Goal: Task Accomplishment & Management: Manage account settings

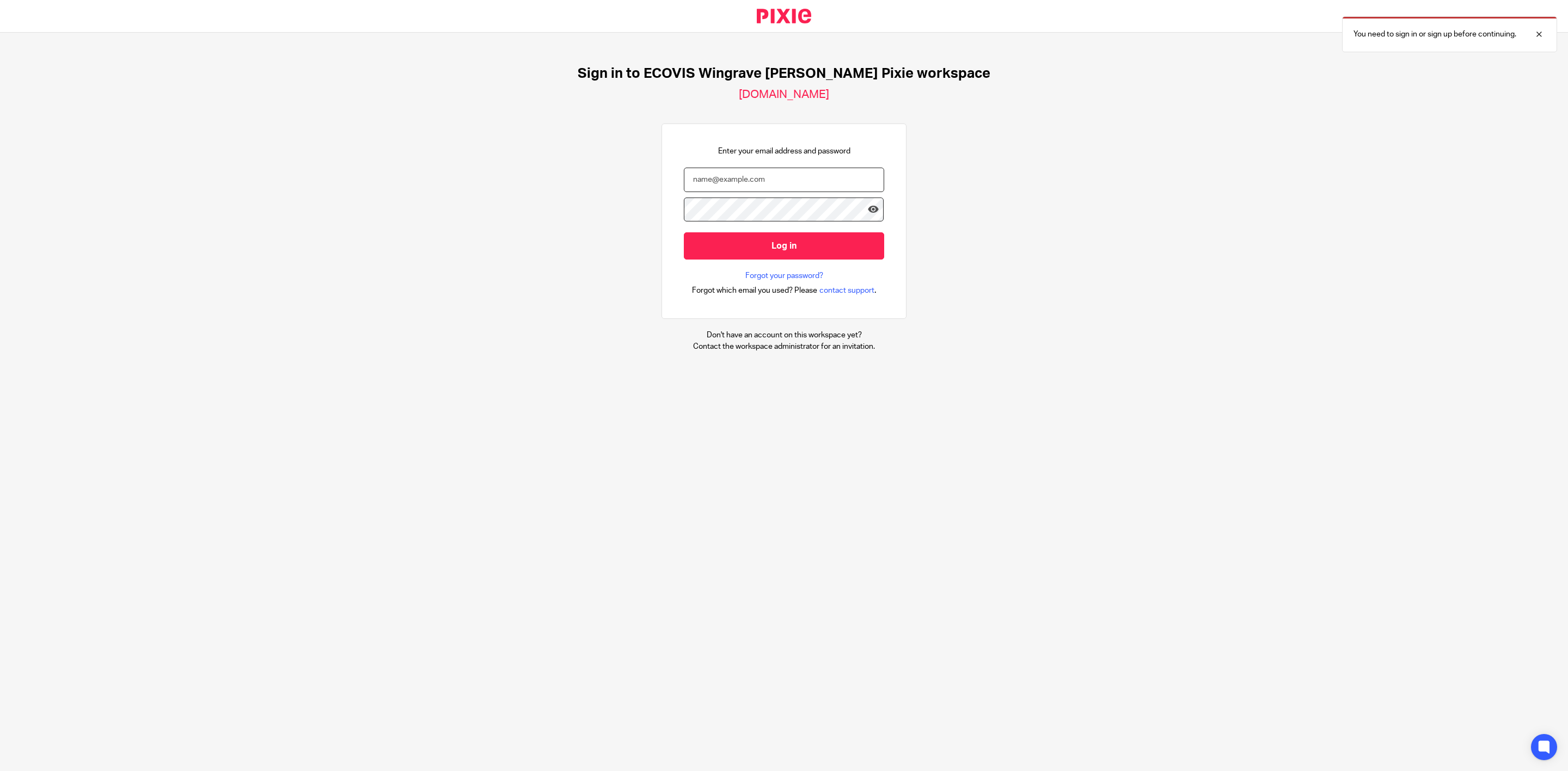
click at [786, 169] on input "email" at bounding box center [784, 179] width 201 height 24
type input "bernie.benjamin@gmail.com"
click at [684, 233] on input "Log in" at bounding box center [784, 246] width 201 height 27
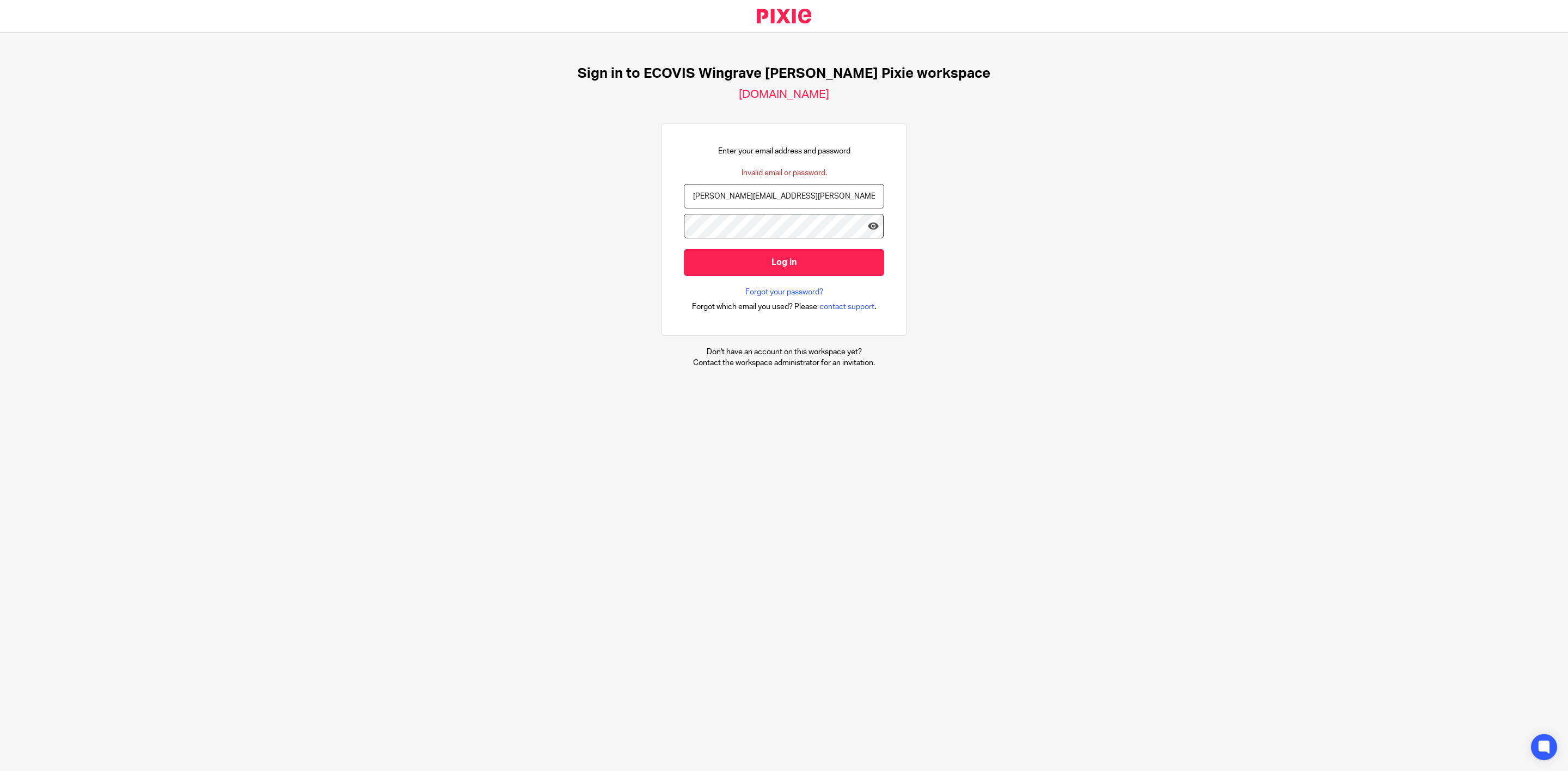
click at [797, 199] on input "bernie.benjamin@gmail.com" at bounding box center [784, 196] width 201 height 24
click at [755, 196] on input "bernie.benjamin@gmail.com" at bounding box center [784, 196] width 201 height 24
type input "bernie.benjamin@ecovis.co.uk"
click at [684, 249] on input "Log in" at bounding box center [784, 263] width 201 height 27
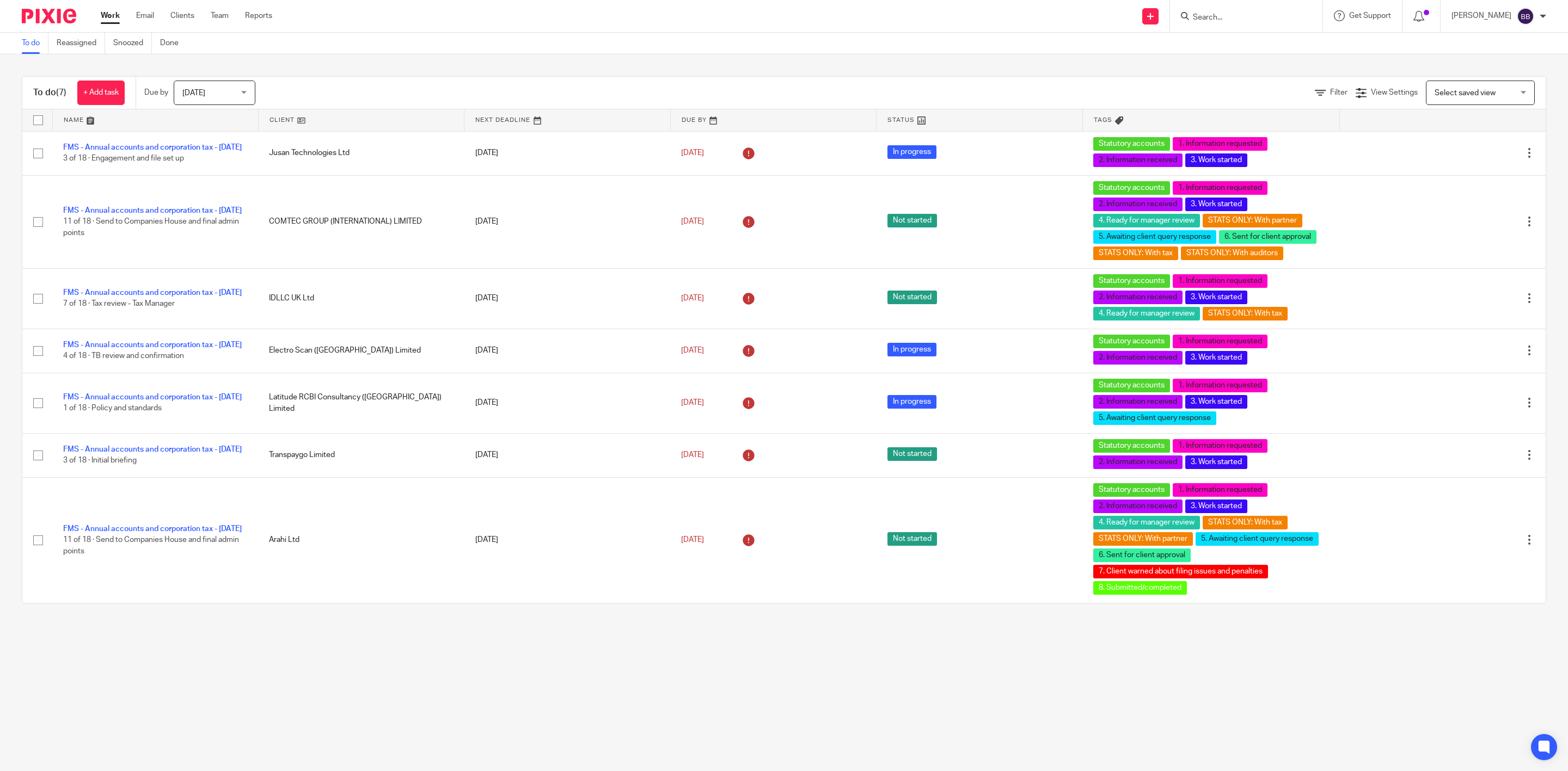
click at [213, 86] on span "[DATE]" at bounding box center [211, 92] width 57 height 23
click at [220, 160] on li "This week" at bounding box center [217, 160] width 80 height 22
click at [220, 88] on span "This week" at bounding box center [211, 92] width 57 height 23
click at [195, 248] on li "All" at bounding box center [217, 249] width 80 height 22
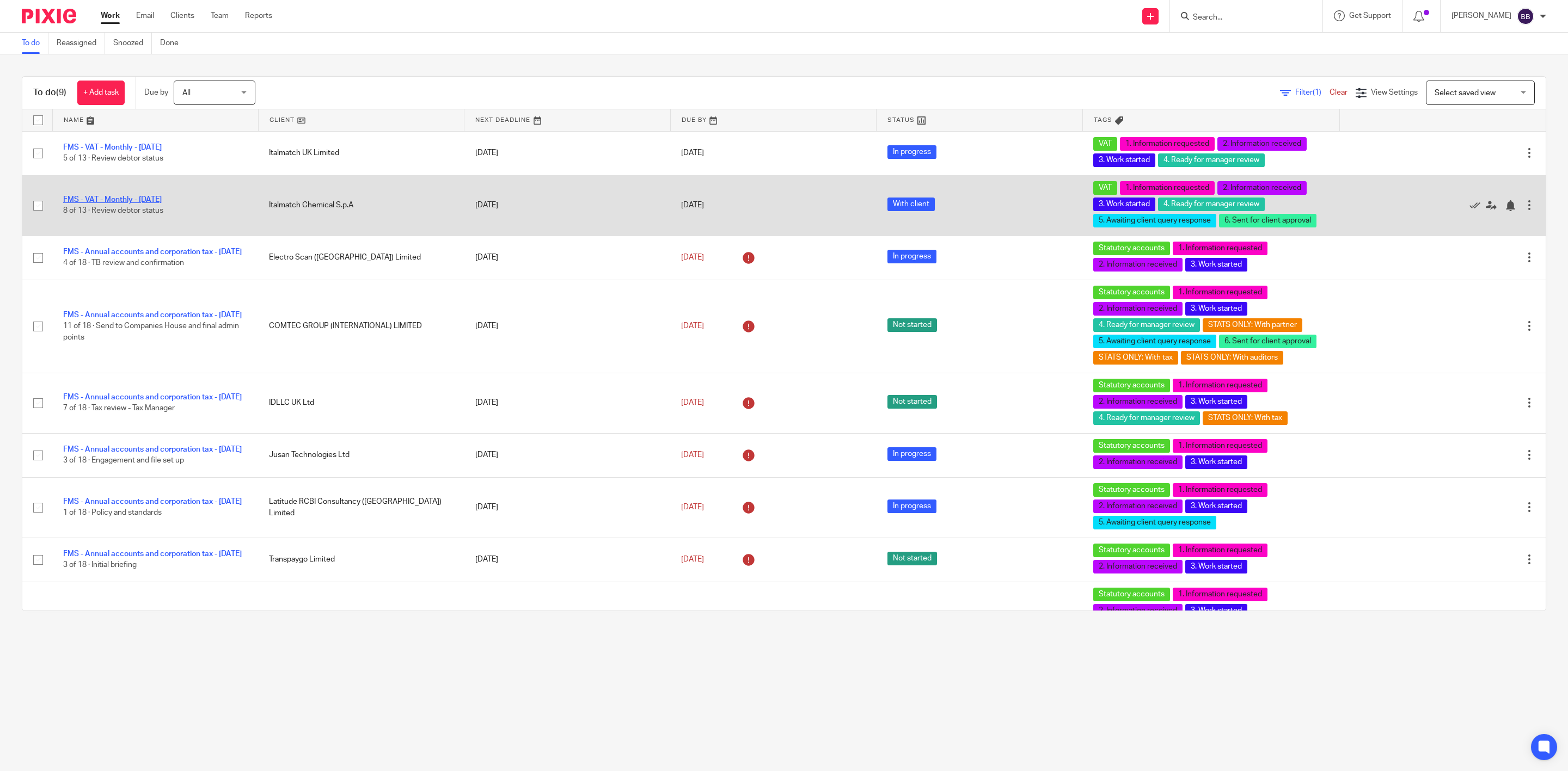
click at [148, 201] on link "FMS - VAT - Monthly - [DATE]" at bounding box center [112, 200] width 98 height 8
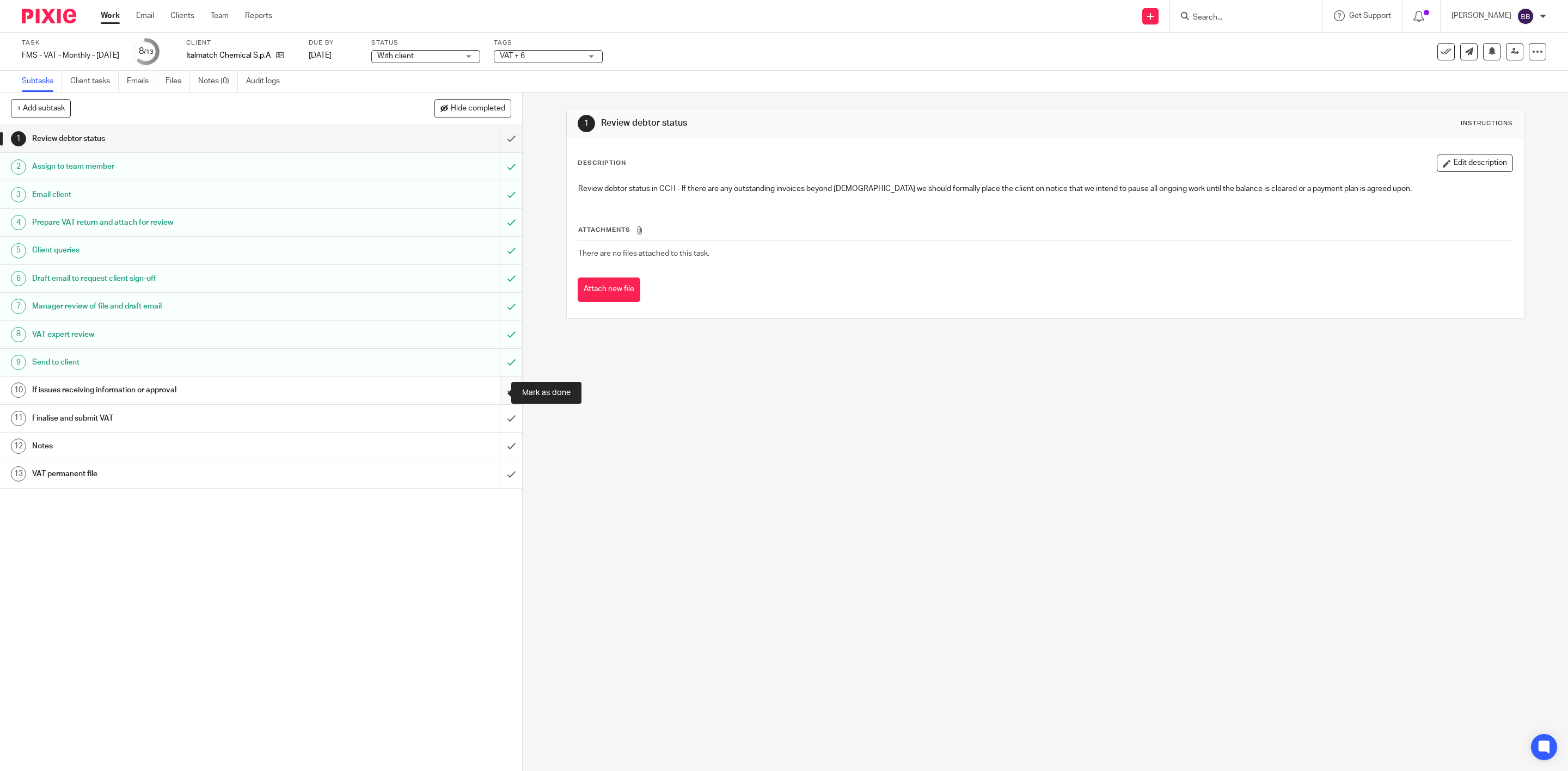
click at [494, 391] on input "submit" at bounding box center [261, 390] width 522 height 28
click at [495, 417] on input "submit" at bounding box center [261, 418] width 522 height 28
click at [451, 417] on div "Finalise and submit VAT" at bounding box center [260, 418] width 457 height 17
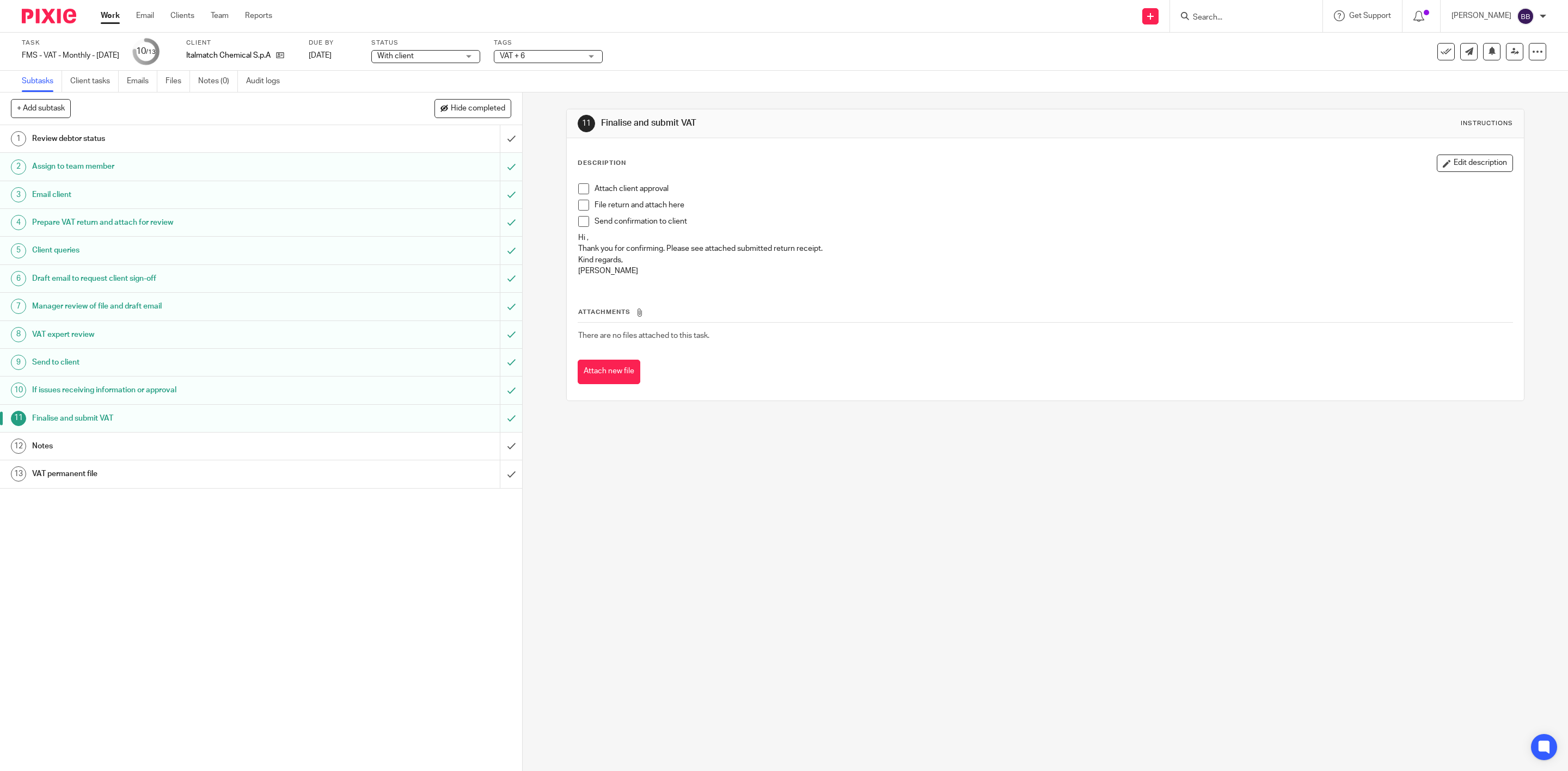
click at [578, 188] on span at bounding box center [583, 189] width 11 height 11
click at [578, 221] on span at bounding box center [583, 222] width 11 height 11
click at [578, 209] on span at bounding box center [583, 205] width 11 height 11
click at [598, 380] on button "Attach new file" at bounding box center [609, 372] width 63 height 24
click at [491, 448] on input "submit" at bounding box center [261, 446] width 522 height 28
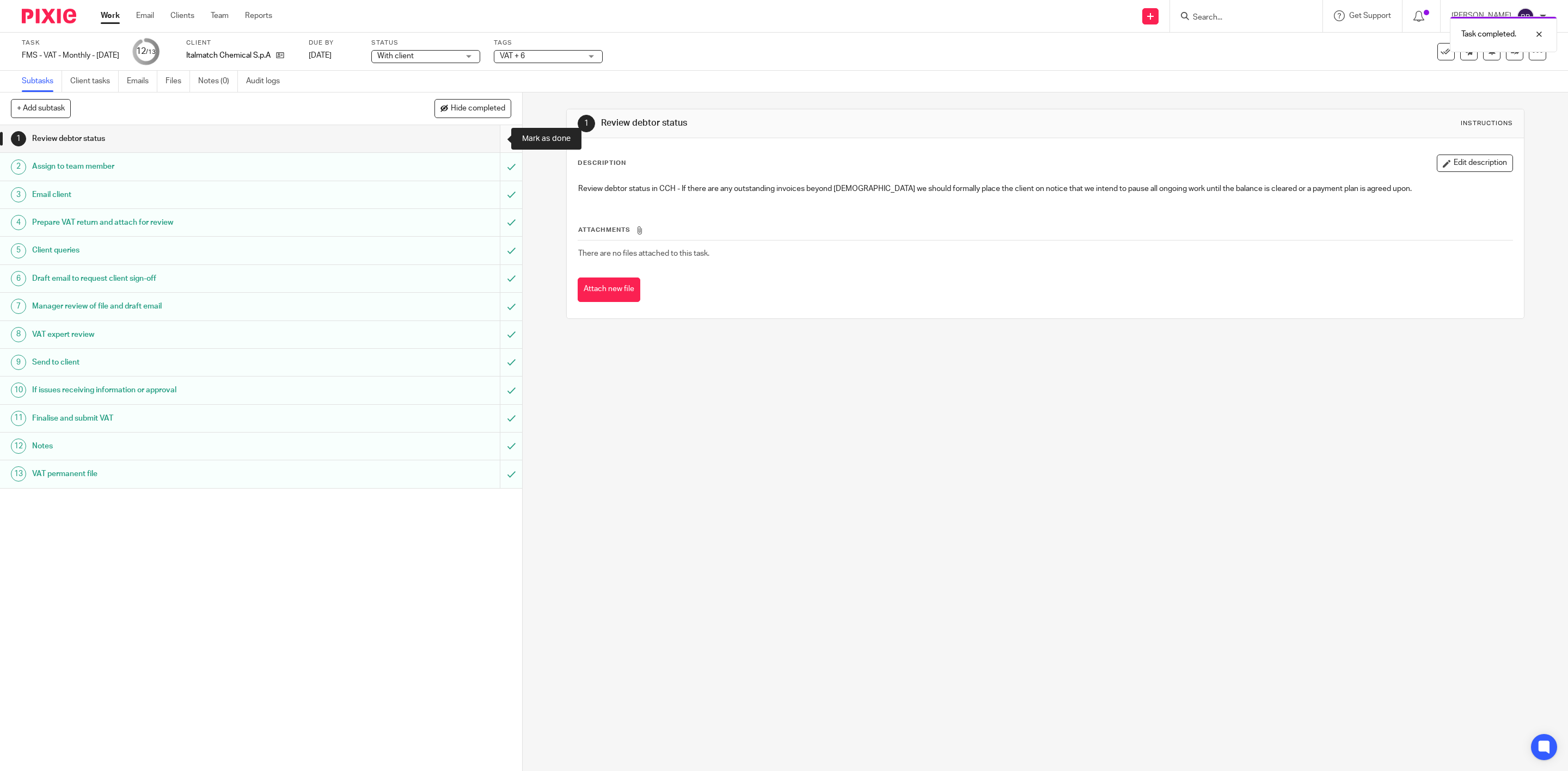
click at [491, 134] on input "submit" at bounding box center [261, 138] width 522 height 28
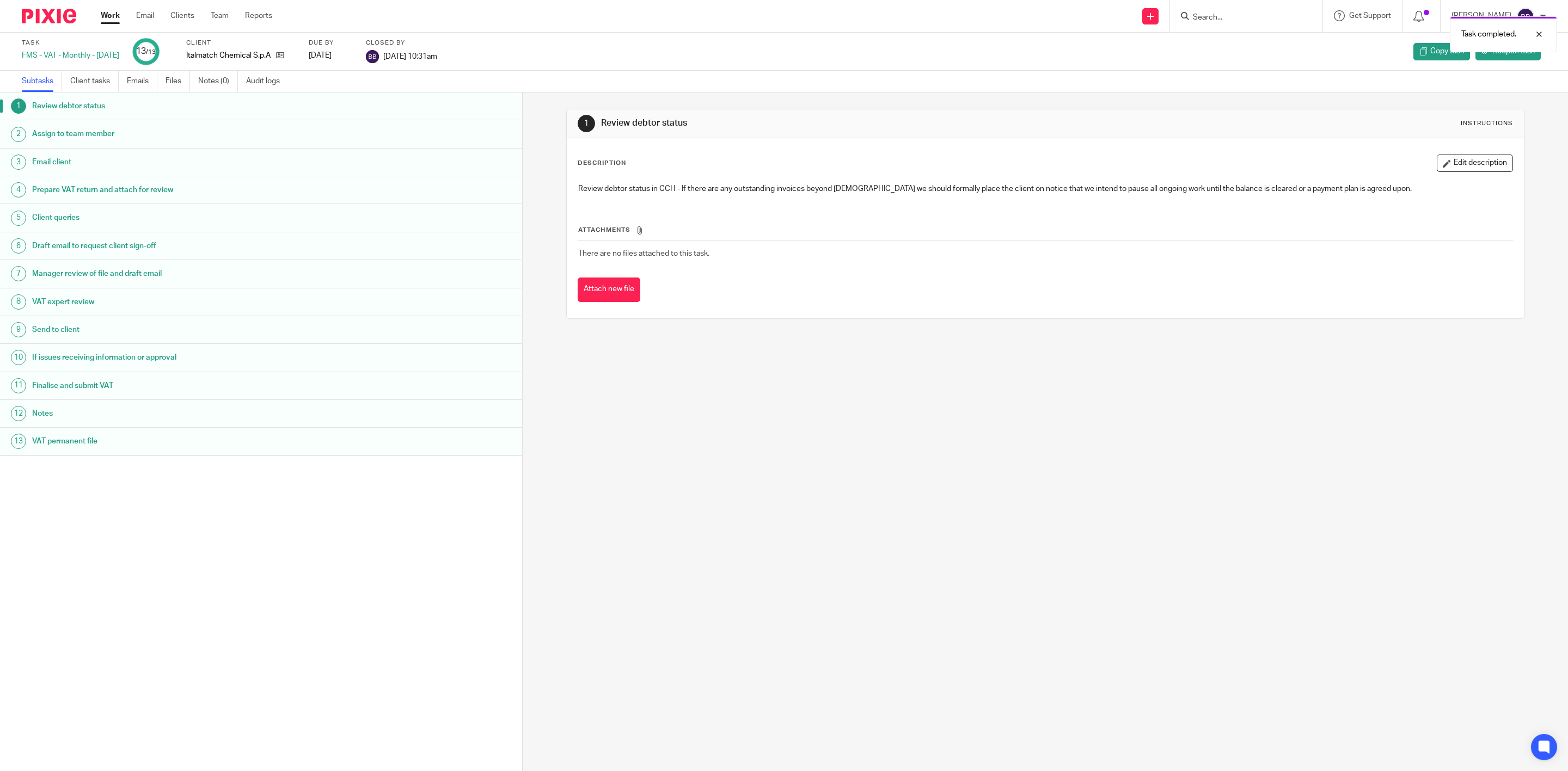
click at [56, 20] on img at bounding box center [49, 16] width 54 height 15
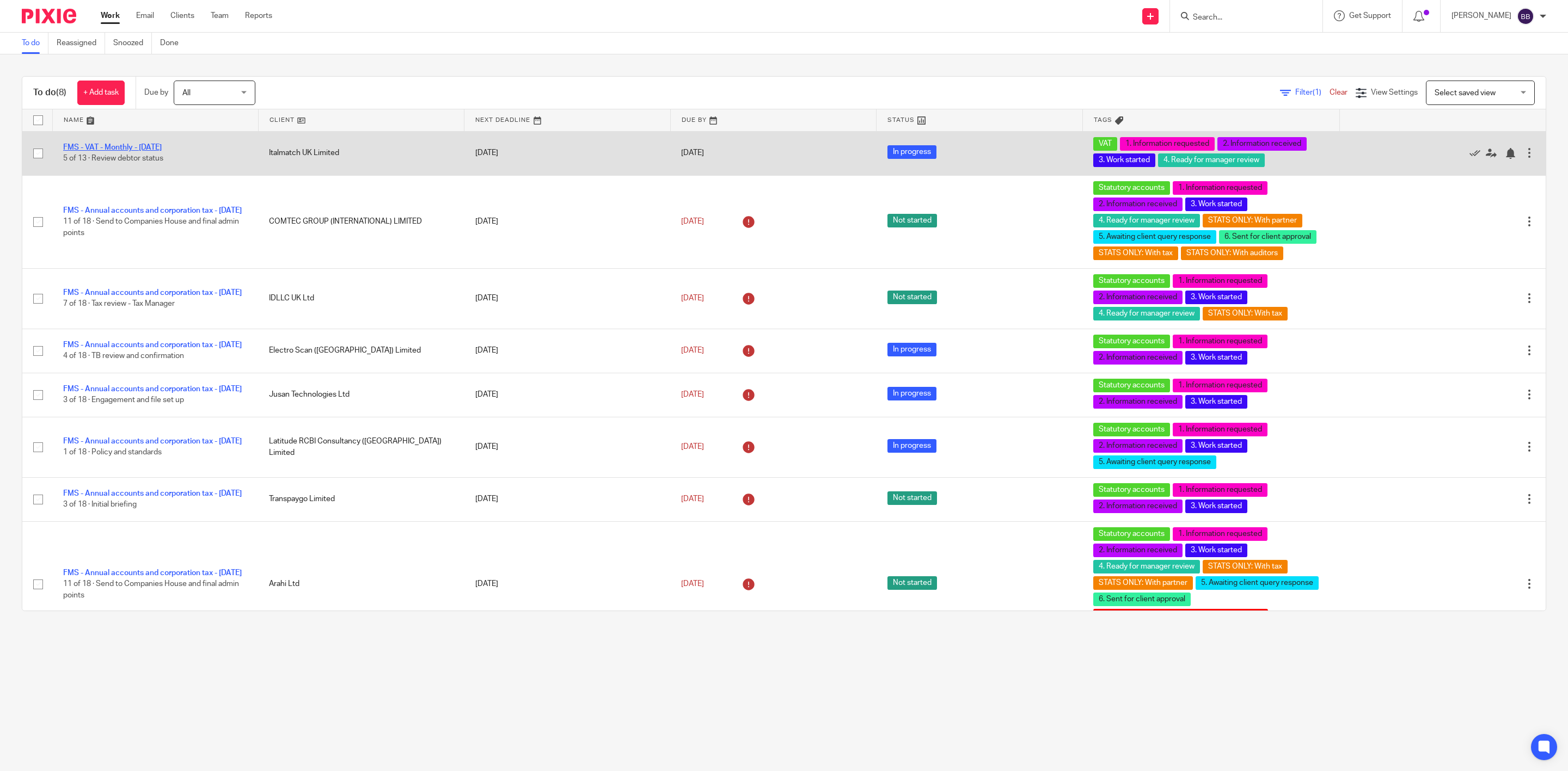
click at [116, 151] on link "FMS - VAT - Monthly - [DATE]" at bounding box center [112, 148] width 98 height 8
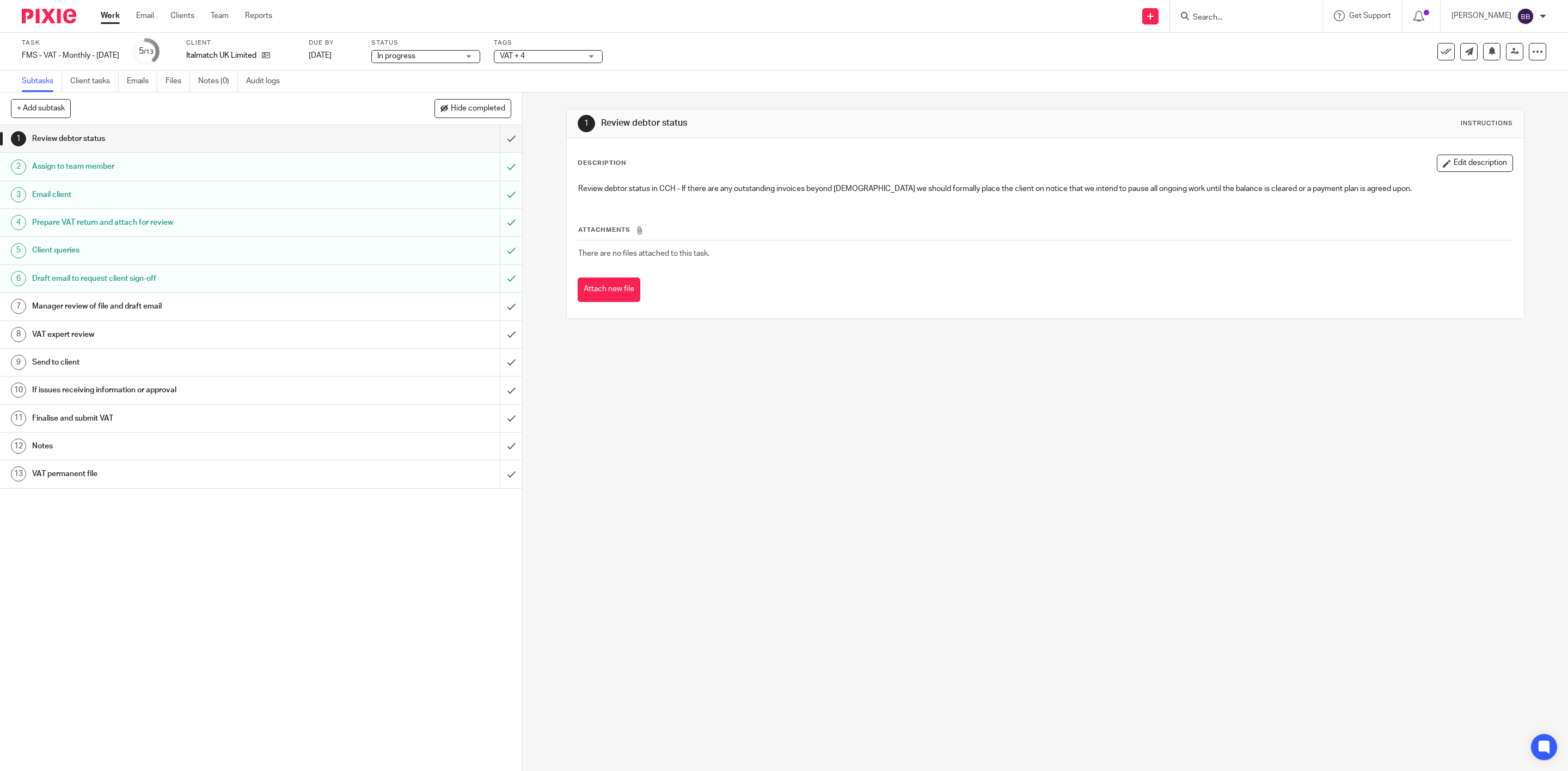
click at [226, 281] on h1 "Draft email to request client sign-off" at bounding box center [185, 278] width 305 height 17
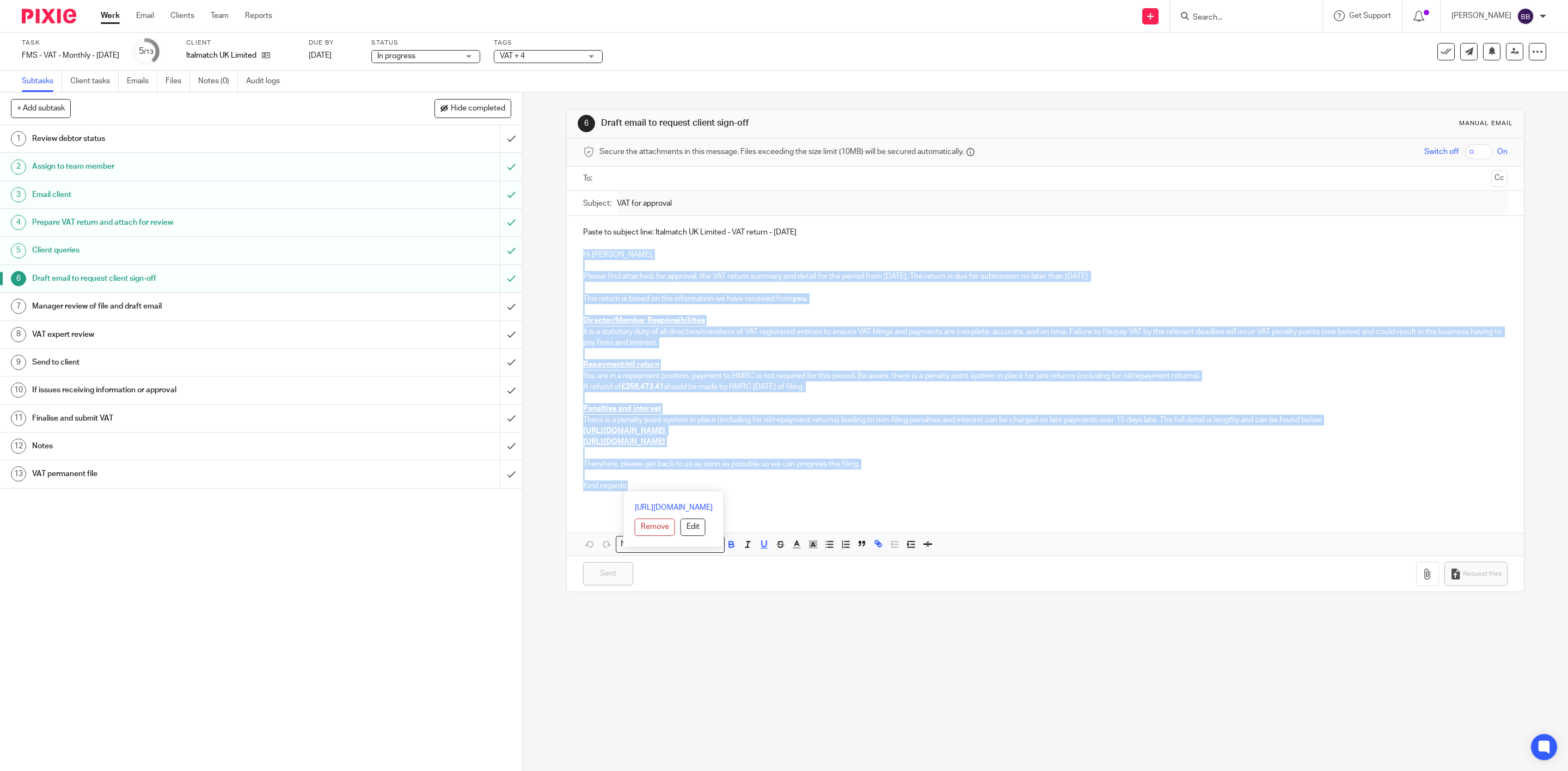
drag, startPoint x: 637, startPoint y: 489, endPoint x: 569, endPoint y: 259, distance: 239.8
click at [569, 259] on div "Paste to subject line: Italmatch UK Limited - VAT return - [DATE] Hi [PERSON_NA…" at bounding box center [1045, 363] width 957 height 295
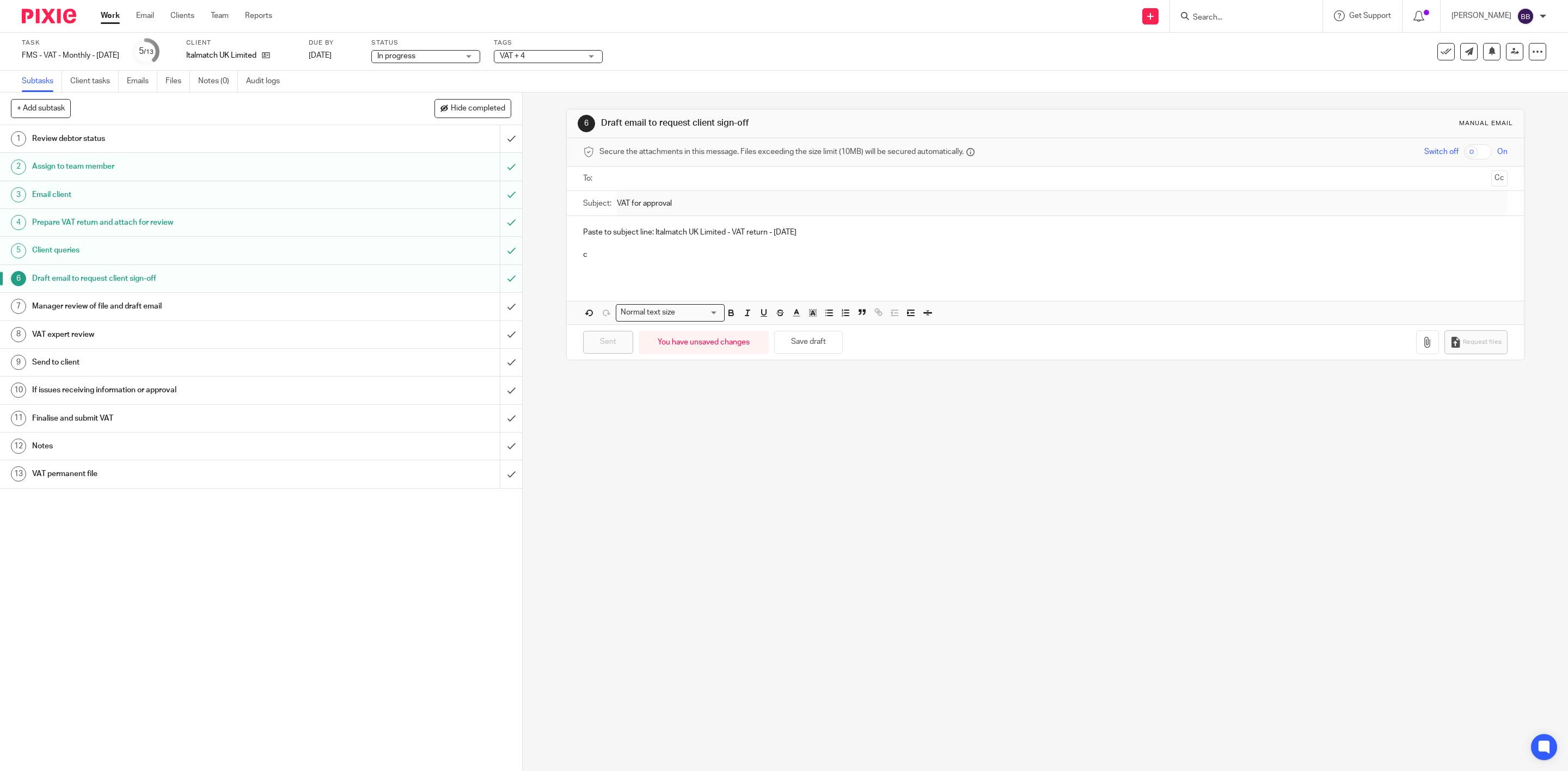
click at [699, 285] on div "Paste to subject line: Italmatch UK Limited - VAT return - [DATE] c Attachments…" at bounding box center [1045, 270] width 957 height 108
click at [665, 270] on p at bounding box center [1046, 266] width 925 height 11
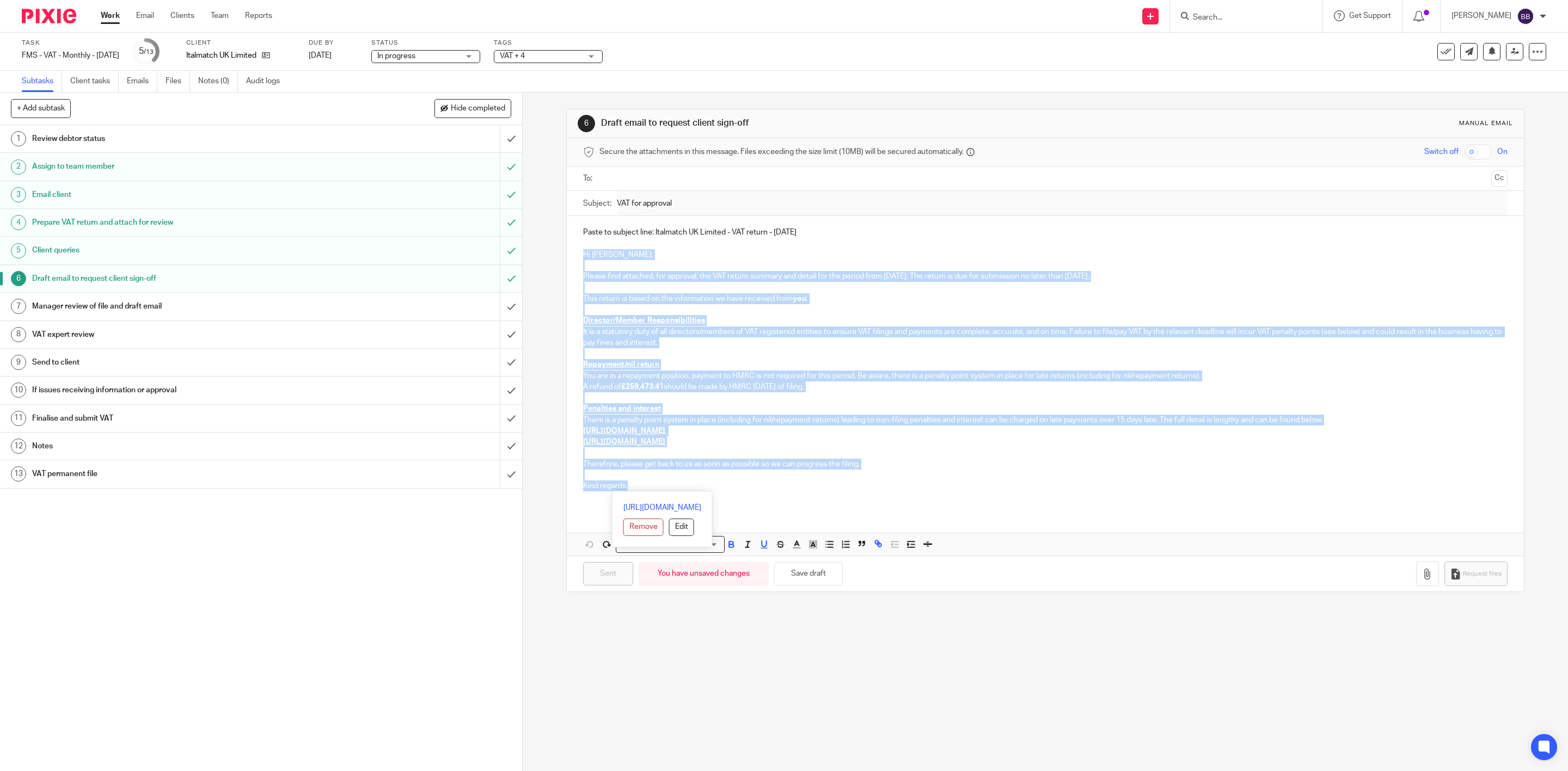
copy div "Lo Ips, Dolors amet consecte, adi elitsedd, eiu TEM incidi utlabor etd magnaa e…"
click at [500, 307] on input "submit" at bounding box center [261, 307] width 522 height 28
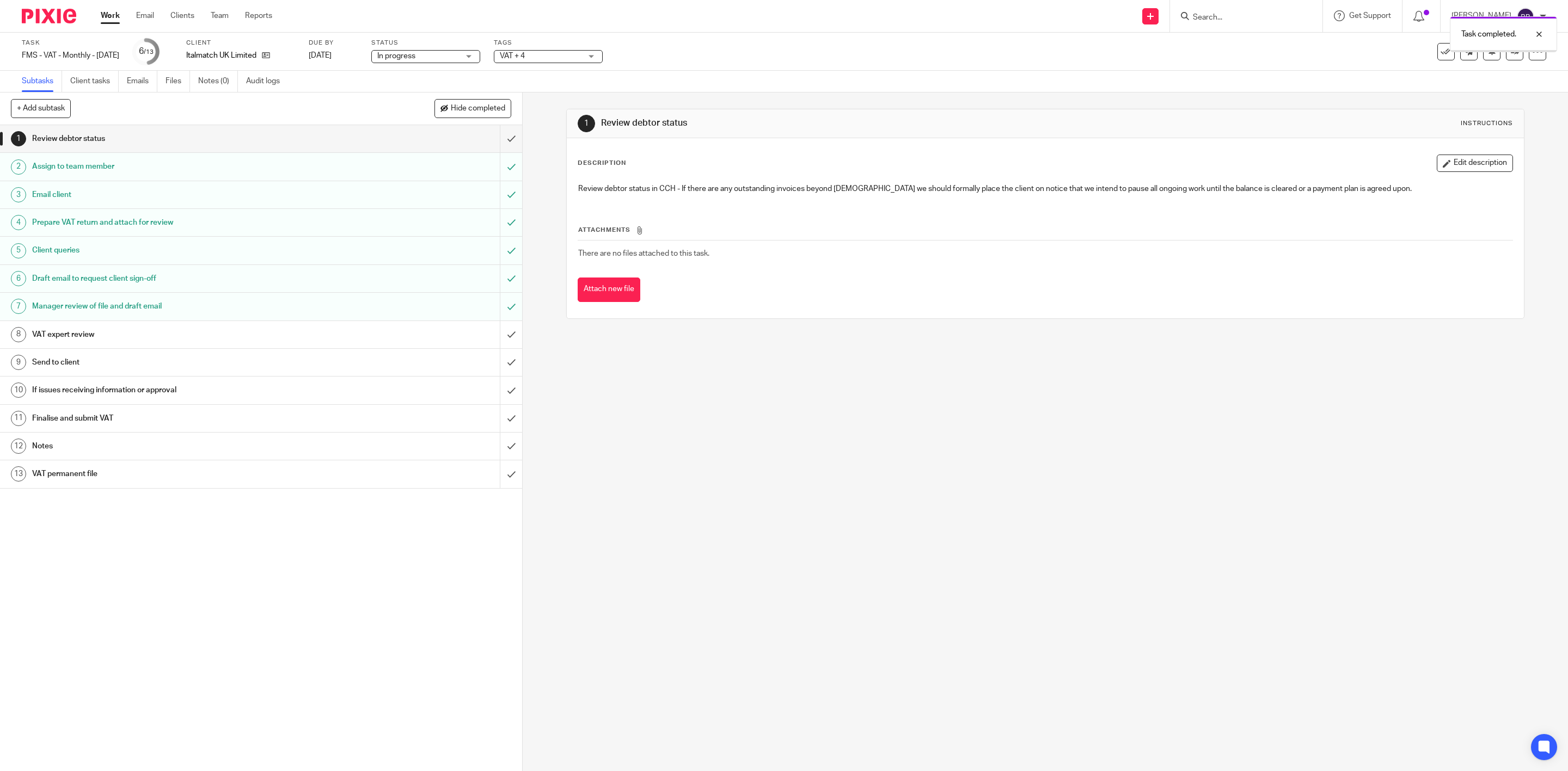
drag, startPoint x: 0, startPoint y: 0, endPoint x: 443, endPoint y: 310, distance: 540.7
click at [443, 310] on div "Manager review of file and draft email" at bounding box center [260, 306] width 457 height 17
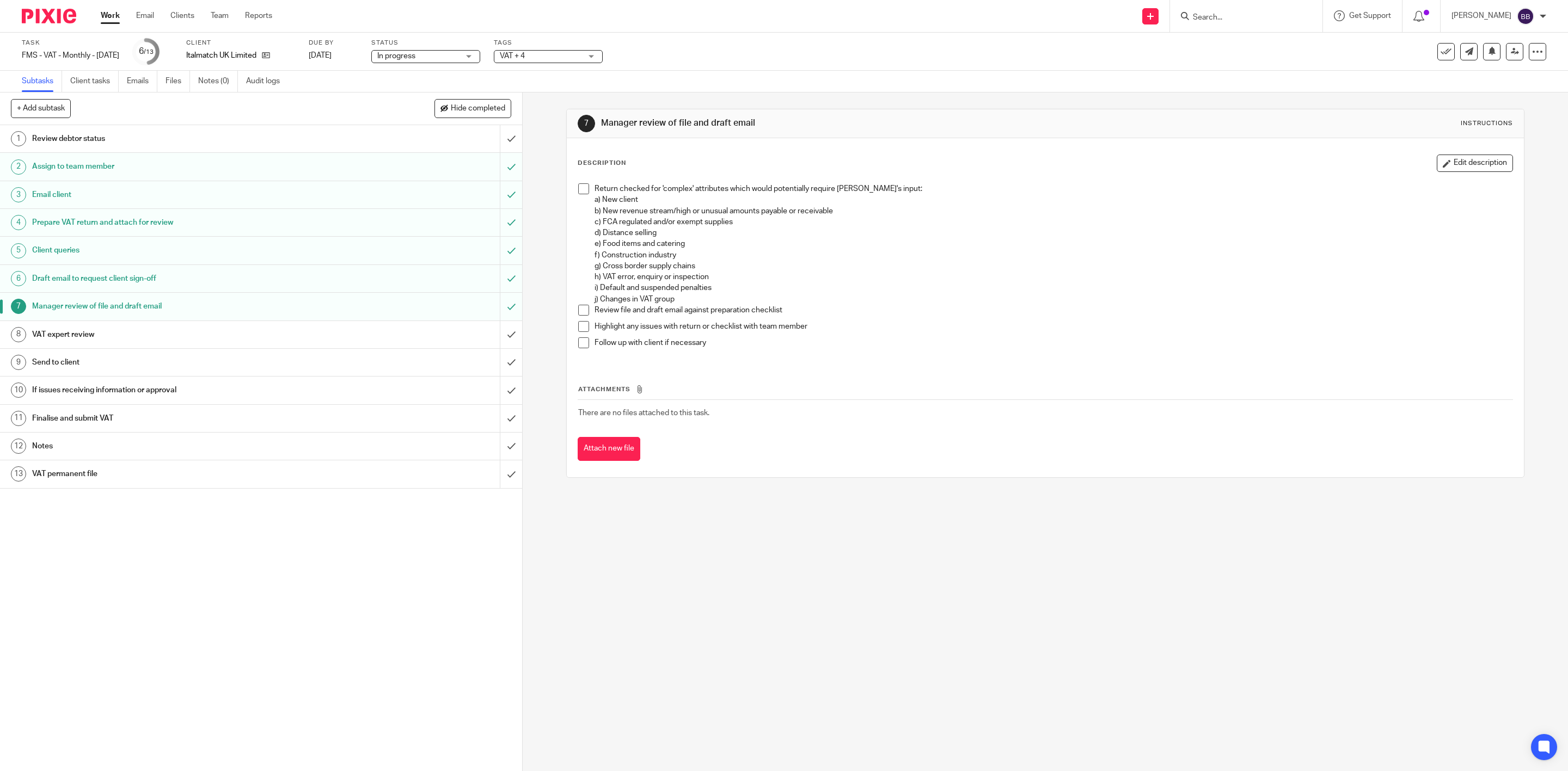
click at [582, 185] on span at bounding box center [583, 189] width 11 height 11
click at [582, 309] on span at bounding box center [583, 310] width 11 height 11
click at [608, 459] on button "Attach new file" at bounding box center [609, 449] width 63 height 24
click at [421, 334] on div "VAT expert review" at bounding box center [260, 335] width 457 height 17
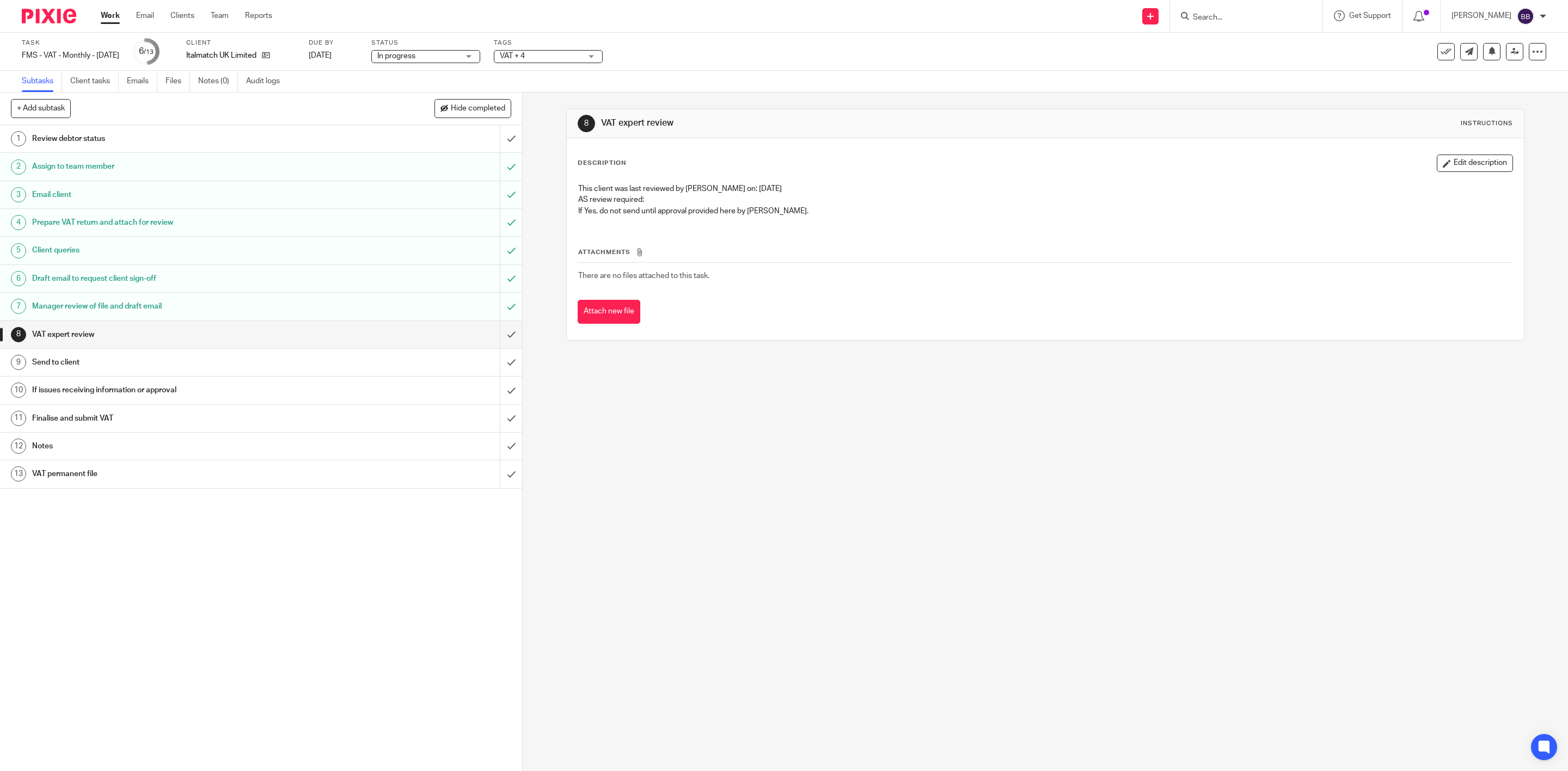
click at [504, 334] on input "submit" at bounding box center [261, 335] width 522 height 28
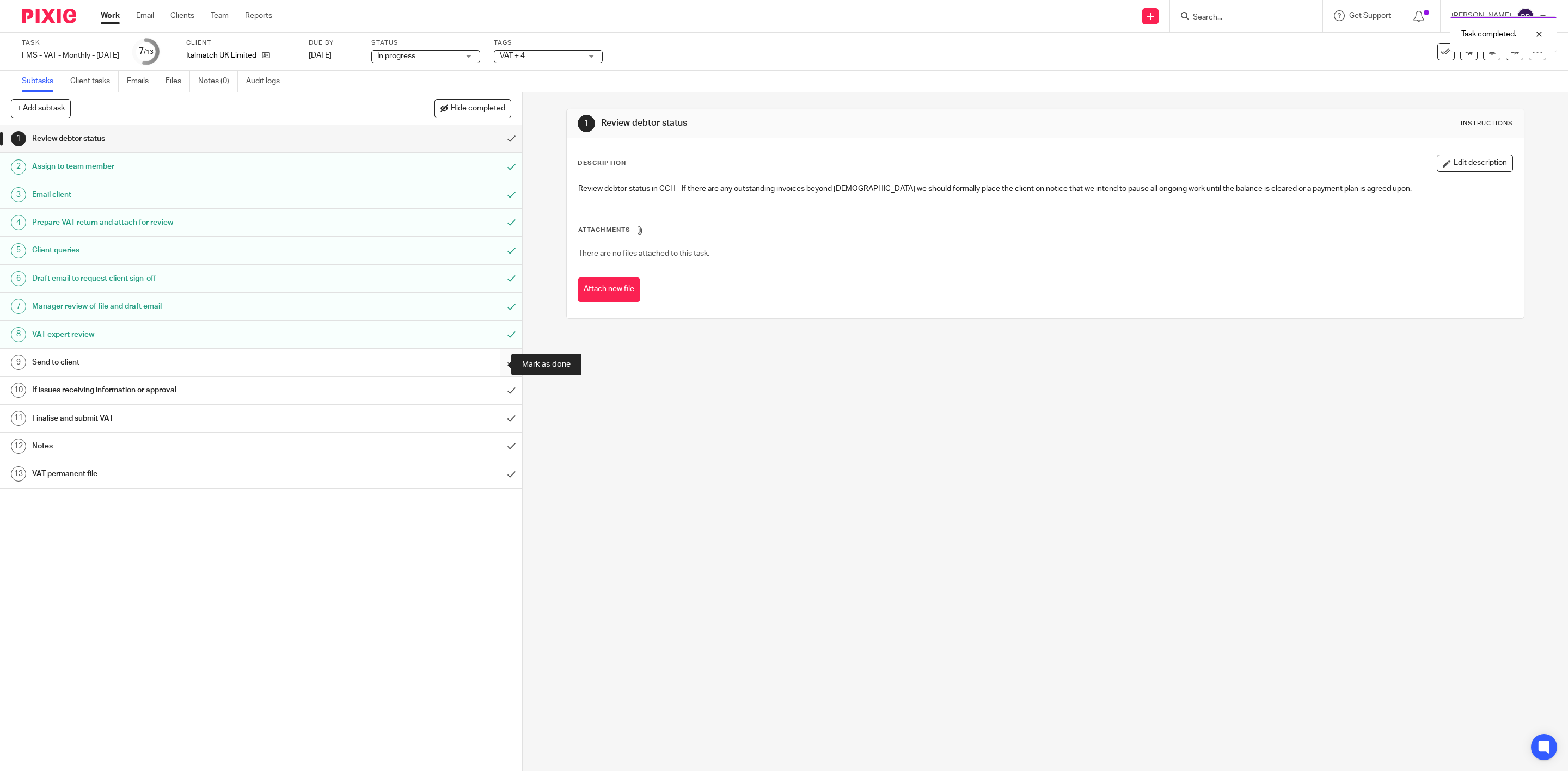
click at [495, 364] on input "submit" at bounding box center [261, 362] width 522 height 28
click at [525, 54] on span "VAT + 4" at bounding box center [513, 56] width 25 height 8
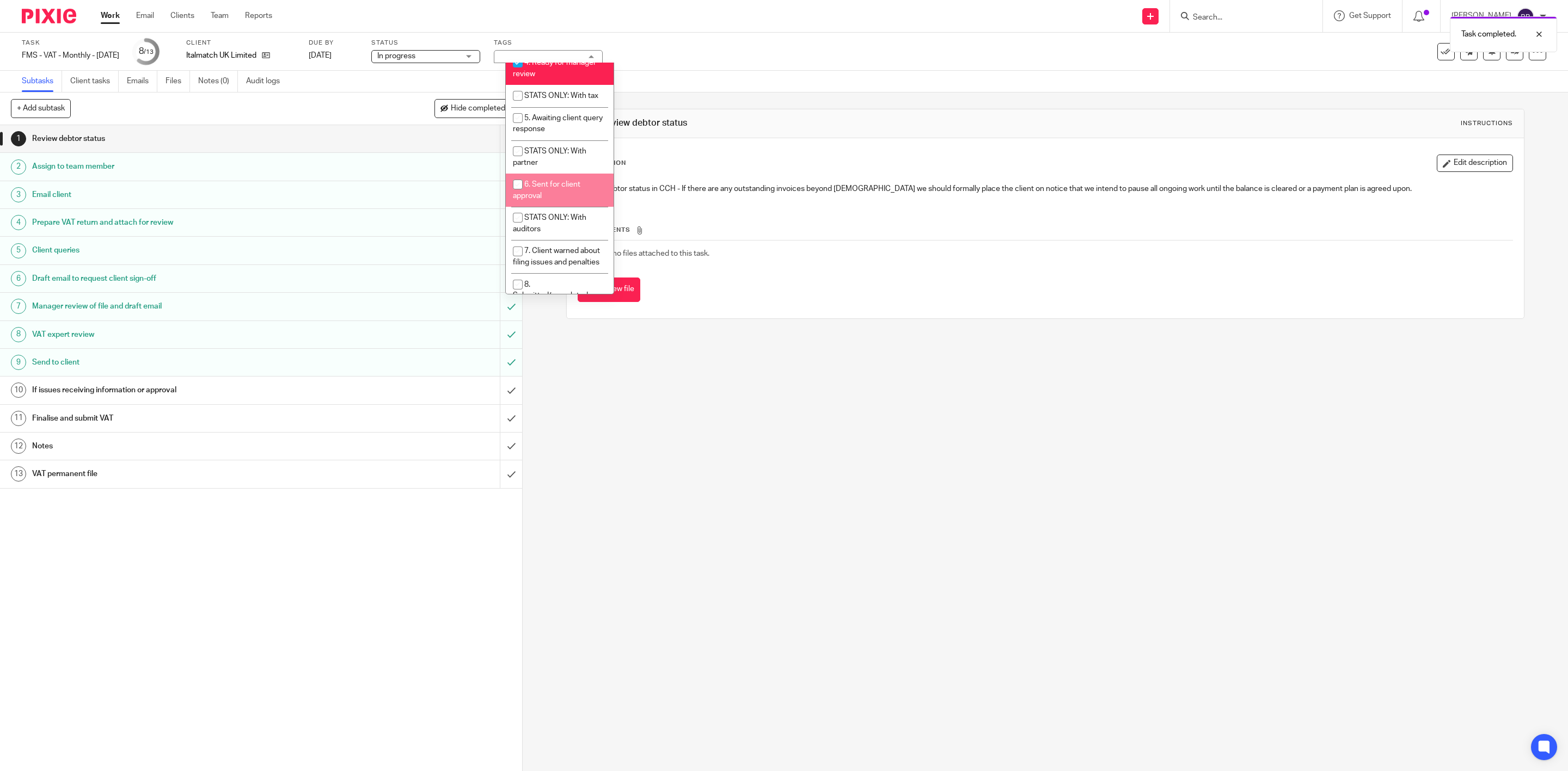
scroll to position [296, 0]
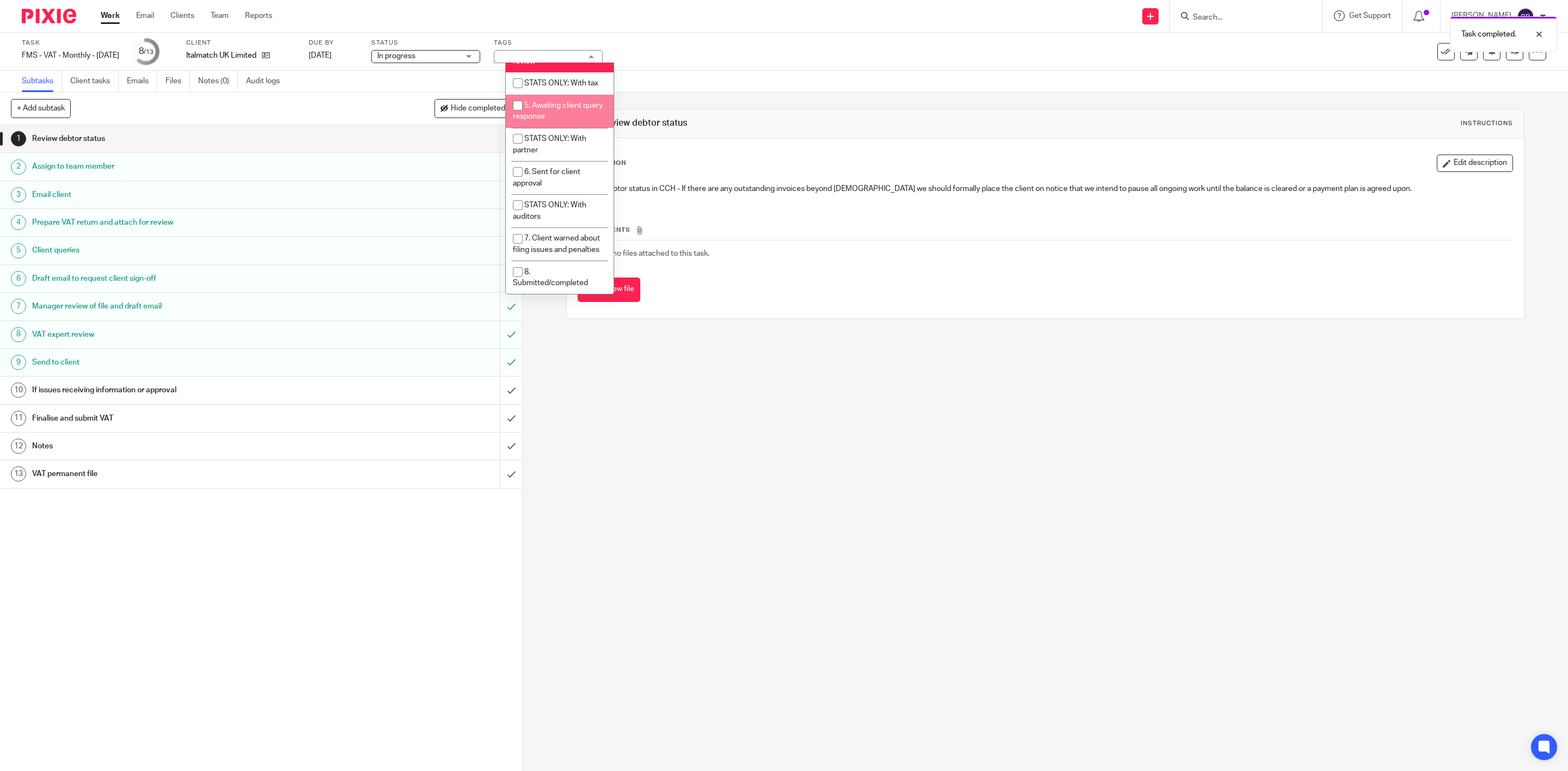
click at [574, 121] on span "5. Awaiting client query response" at bounding box center [558, 111] width 90 height 19
checkbox input "true"
click at [564, 187] on span "6. Sent for client approval" at bounding box center [547, 178] width 68 height 19
checkbox input "true"
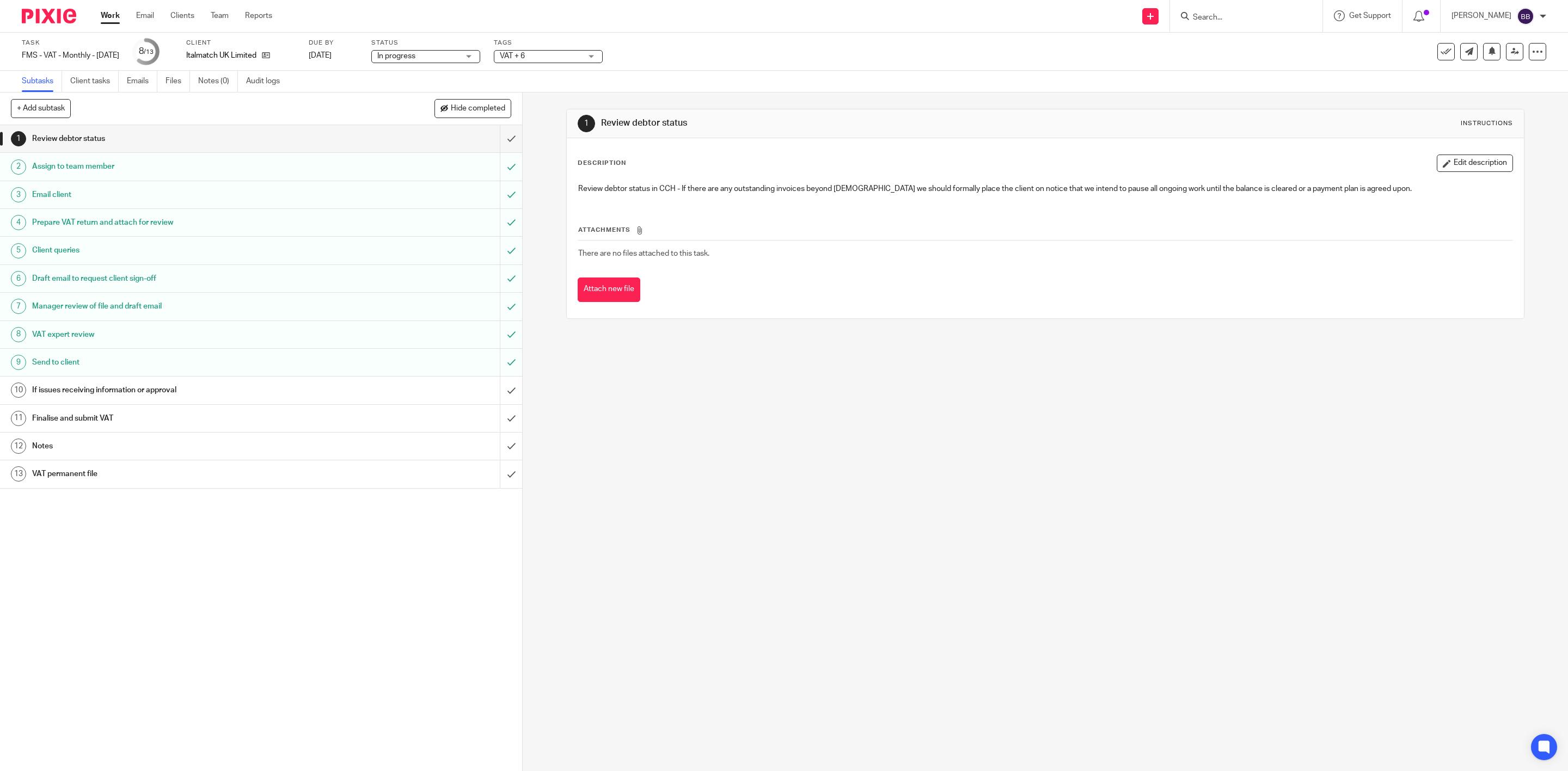
click at [564, 362] on div "1 Review debtor status Instructions Description Edit description Review debtor …" at bounding box center [1046, 432] width 1046 height 679
click at [45, 18] on img at bounding box center [49, 16] width 54 height 15
